Goal: Check status: Check status

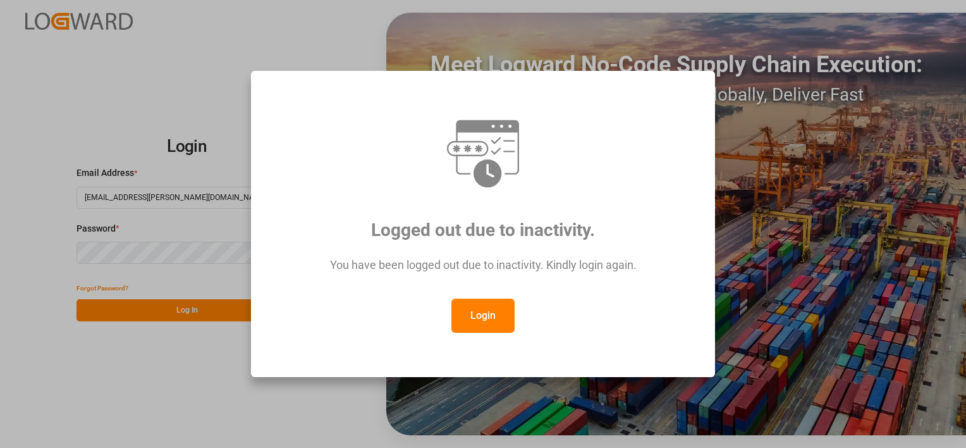
click at [495, 314] on button "Login" at bounding box center [483, 316] width 63 height 34
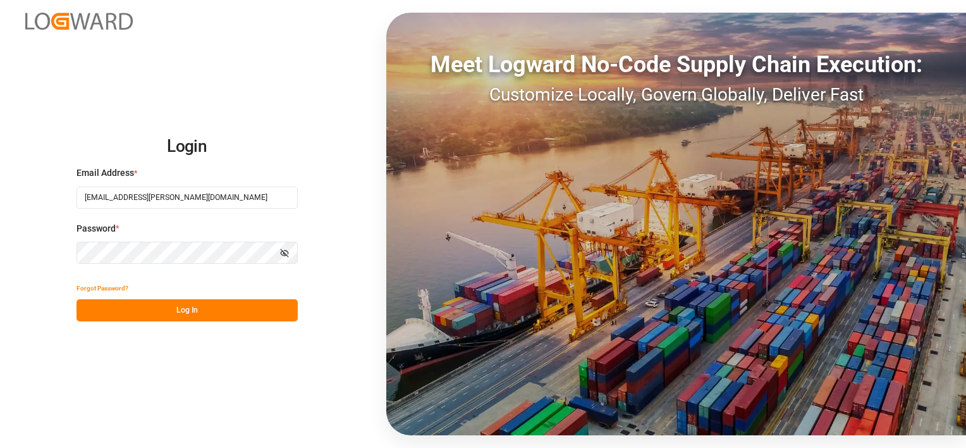
click at [207, 315] on button "Log In" at bounding box center [187, 310] width 221 height 22
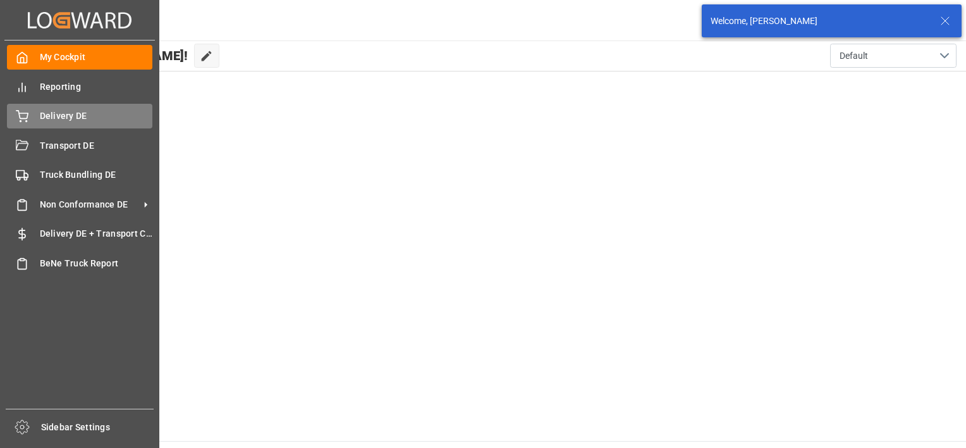
click at [28, 118] on icon at bounding box center [22, 116] width 13 height 13
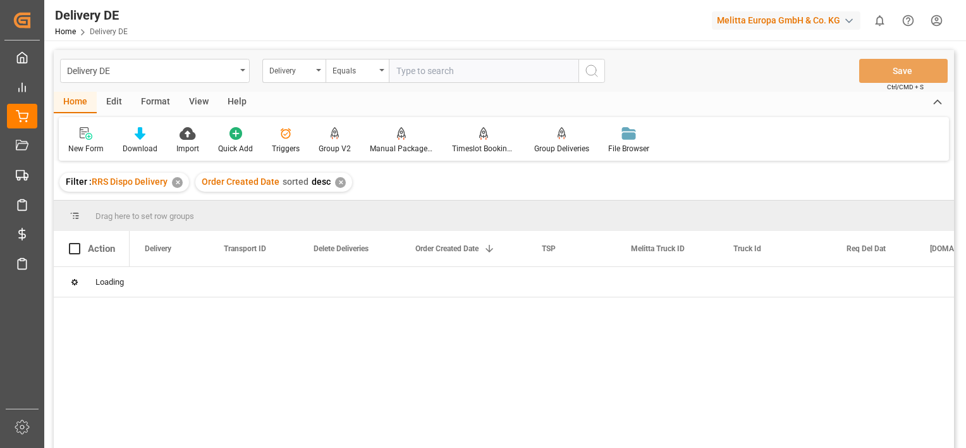
click at [181, 184] on div "✕" at bounding box center [177, 182] width 11 height 11
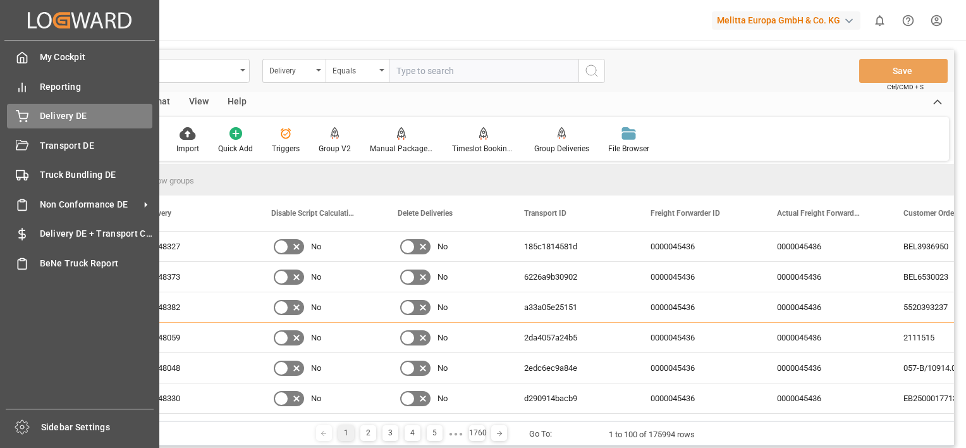
click at [28, 117] on icon at bounding box center [22, 116] width 13 height 13
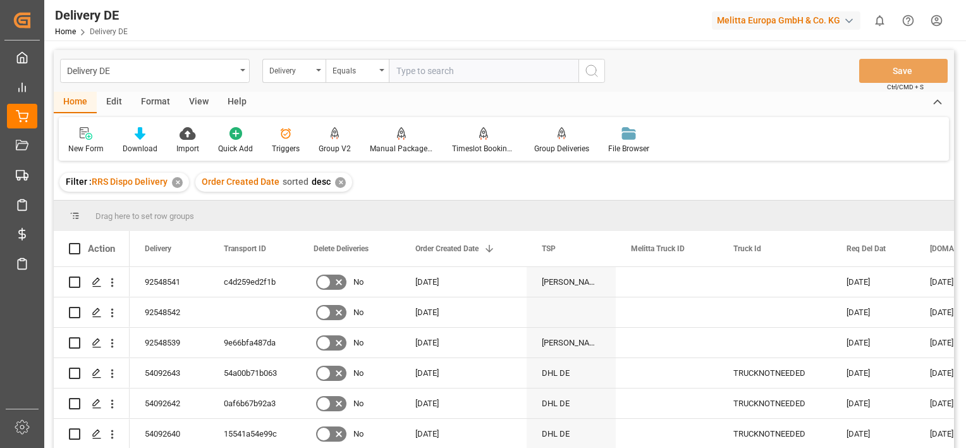
click at [342, 182] on div "✕" at bounding box center [340, 182] width 11 height 11
click at [339, 181] on div "✕" at bounding box center [340, 182] width 11 height 11
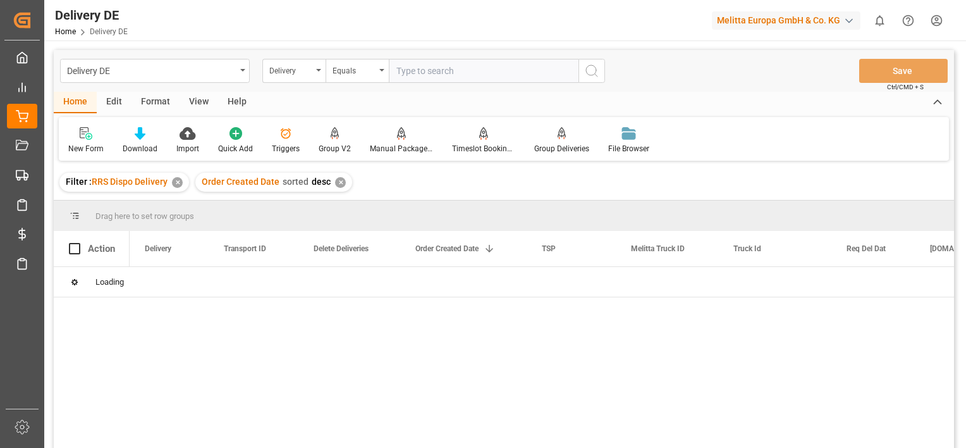
click at [431, 71] on input "text" at bounding box center [484, 71] width 190 height 24
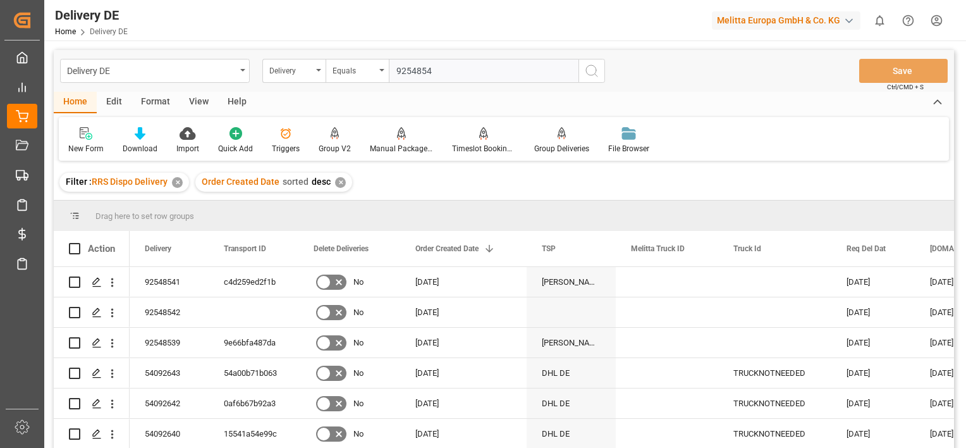
type input "92548545"
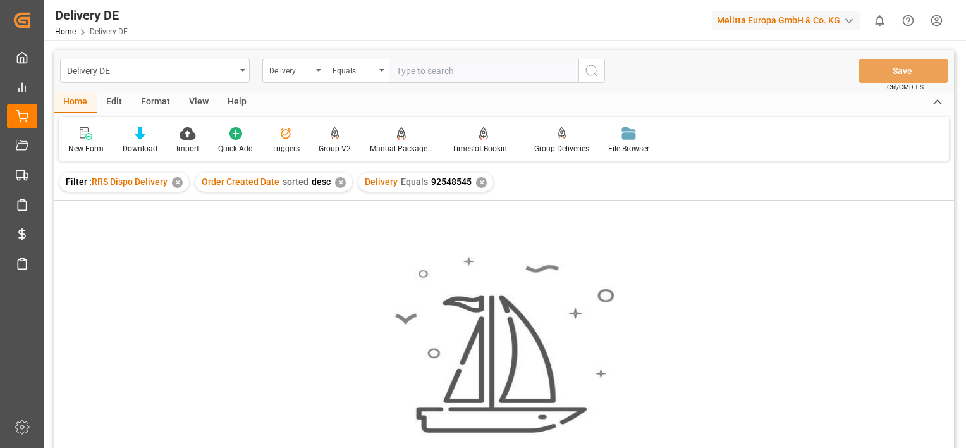
click at [339, 181] on div "✕" at bounding box center [340, 182] width 11 height 11
click at [185, 185] on div "Filter : RRS Dispo Delivery ✕" at bounding box center [124, 182] width 130 height 19
click at [177, 183] on div "✕" at bounding box center [177, 182] width 11 height 11
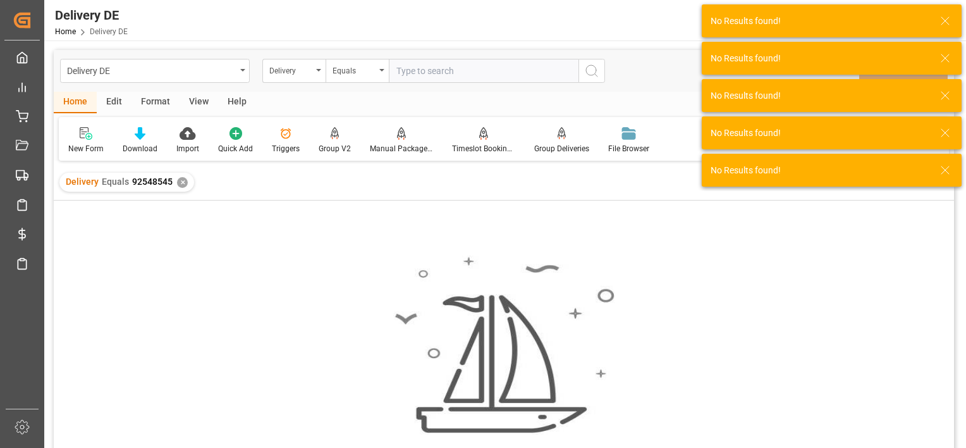
click at [180, 184] on div "✕" at bounding box center [182, 182] width 11 height 11
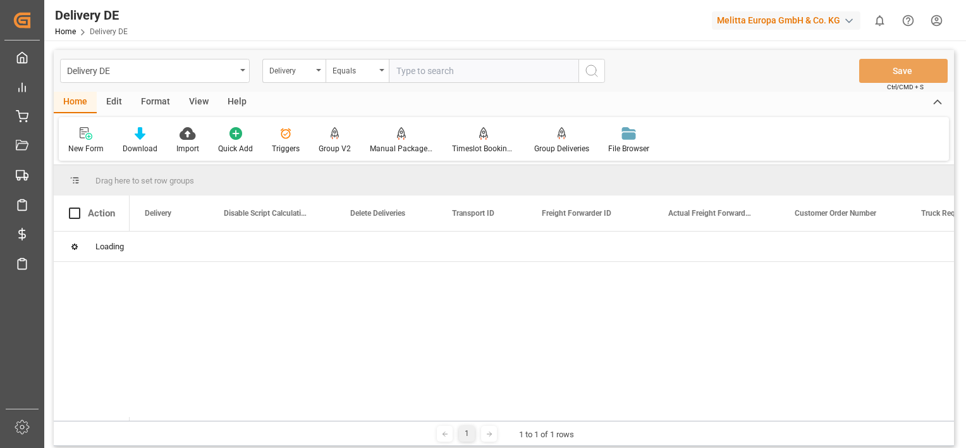
click at [448, 71] on input "text" at bounding box center [484, 71] width 190 height 24
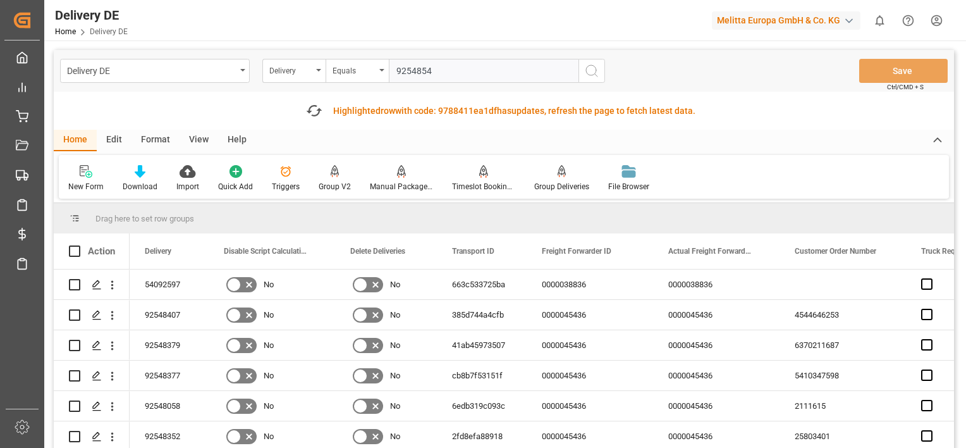
type input "92548545"
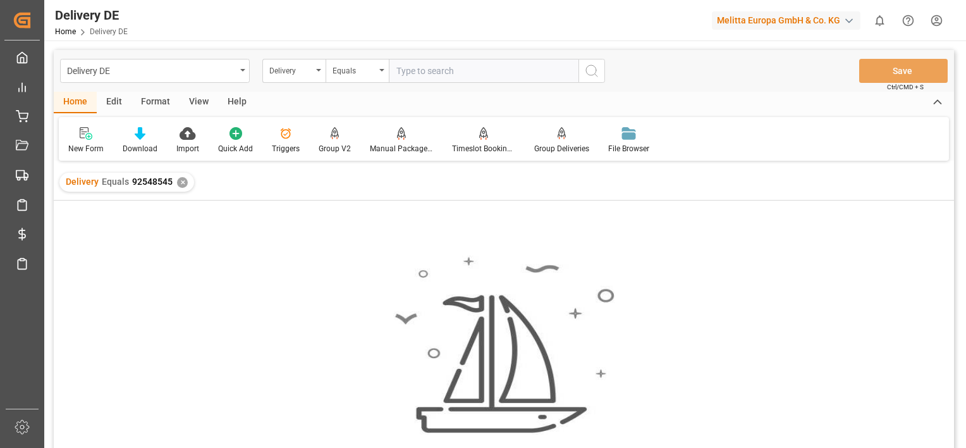
click at [450, 61] on input "text" at bounding box center [484, 71] width 190 height 24
paste input "92548545"
type input "92548545"
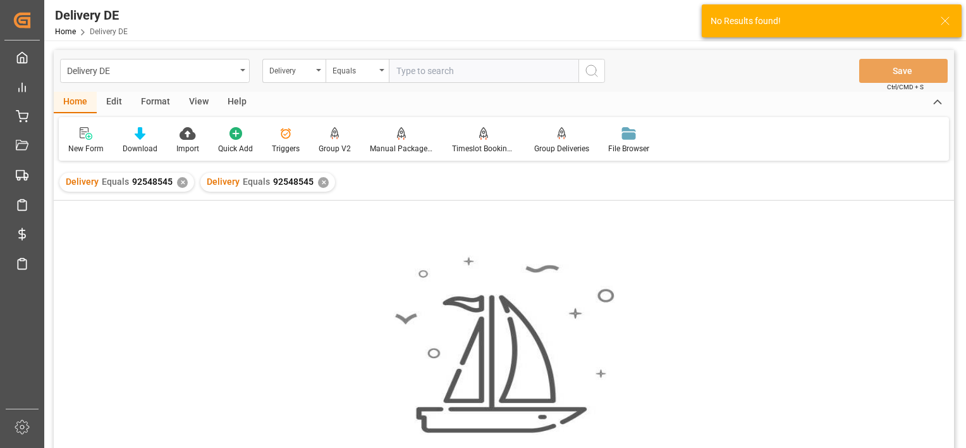
click at [177, 180] on div "✕" at bounding box center [182, 182] width 11 height 11
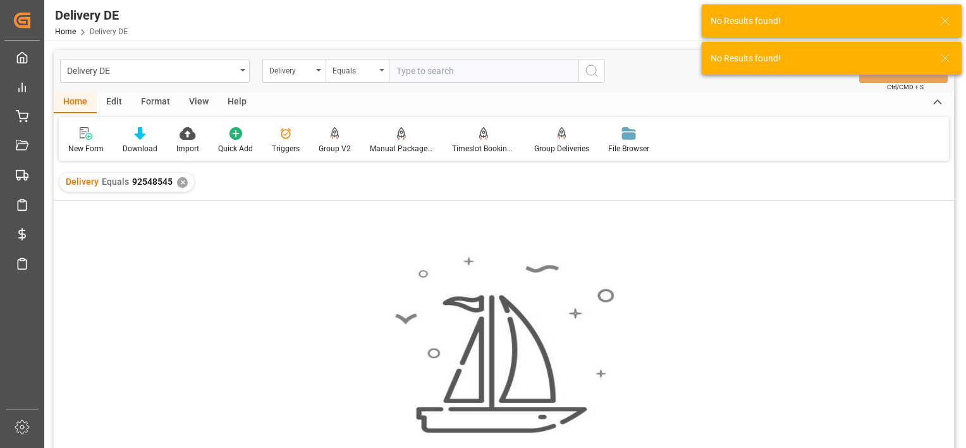
click at [177, 185] on div "✕" at bounding box center [182, 182] width 11 height 11
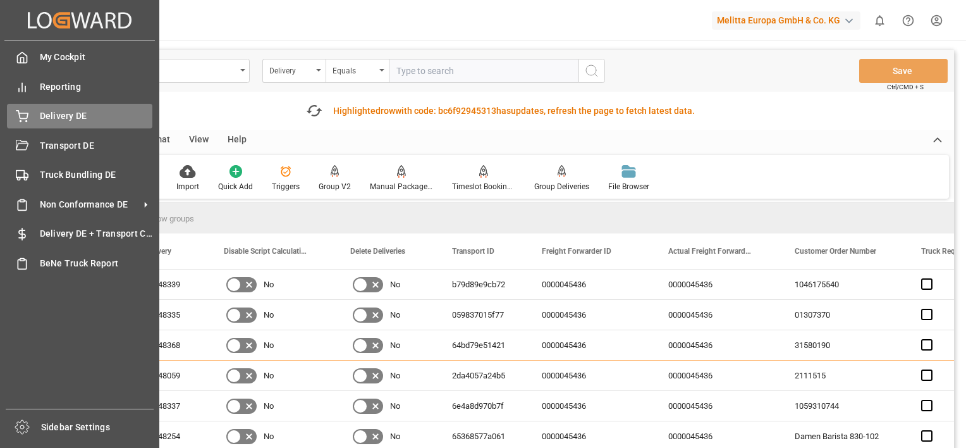
click at [66, 122] on span "Delivery DE" at bounding box center [96, 115] width 113 height 13
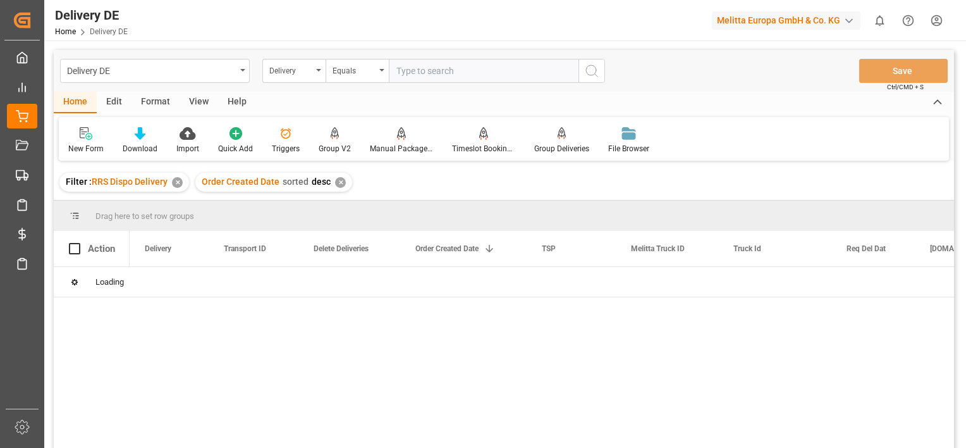
click at [181, 181] on div "✕" at bounding box center [177, 182] width 11 height 11
